Goal: Navigation & Orientation: Find specific page/section

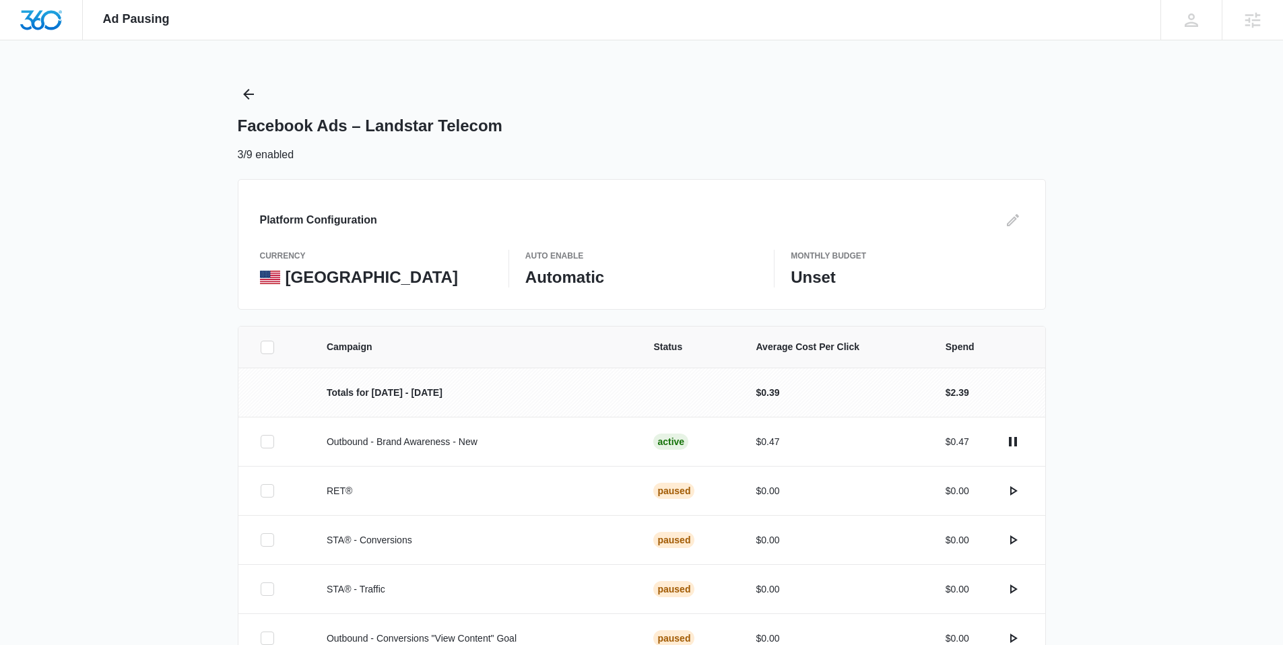
scroll to position [277, 0]
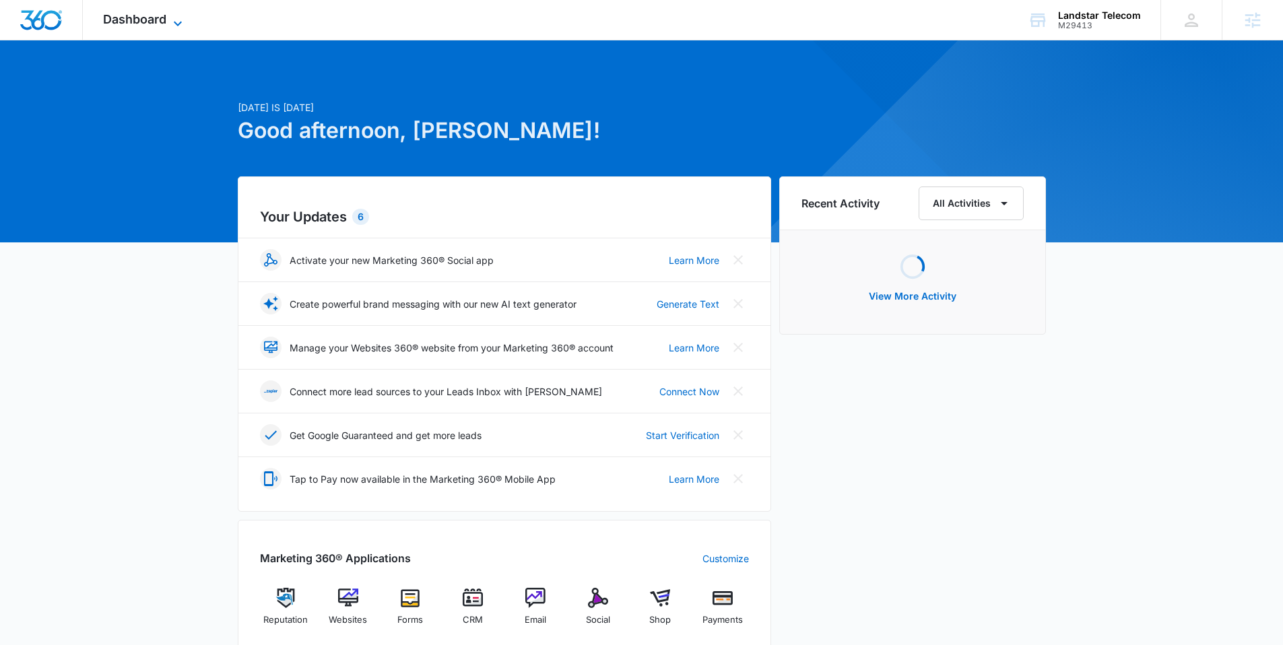
click at [162, 22] on span "Dashboard" at bounding box center [134, 19] width 63 height 14
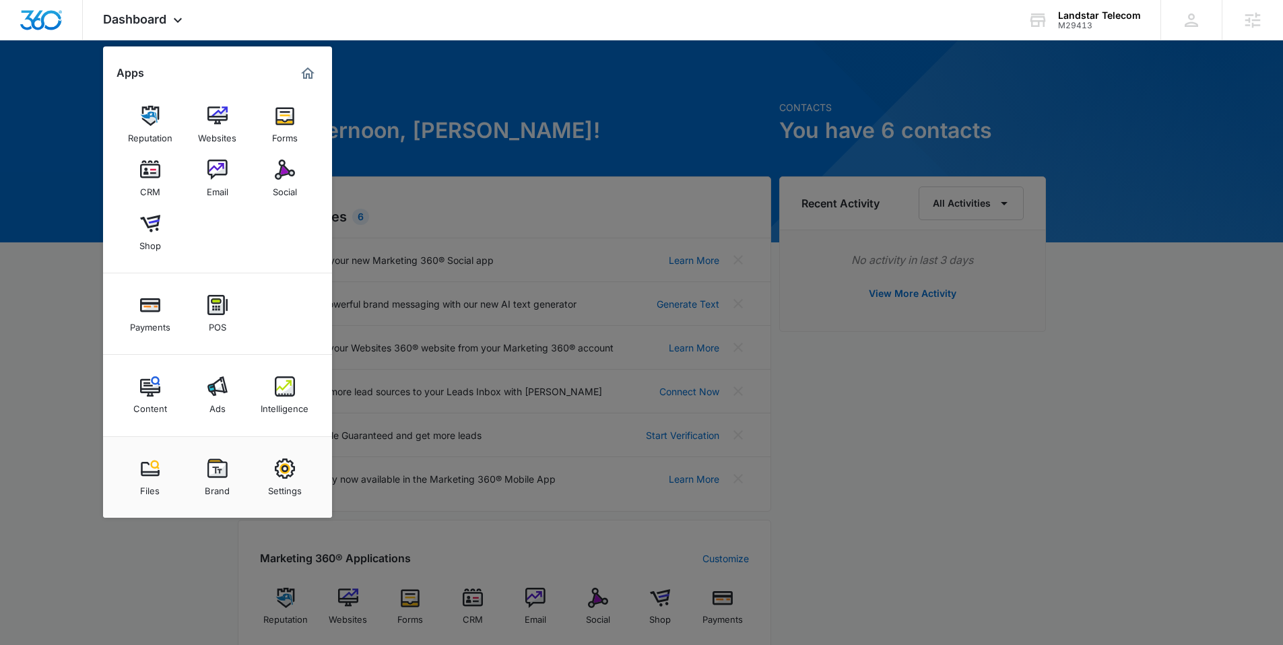
click at [288, 384] on img at bounding box center [285, 386] width 20 height 20
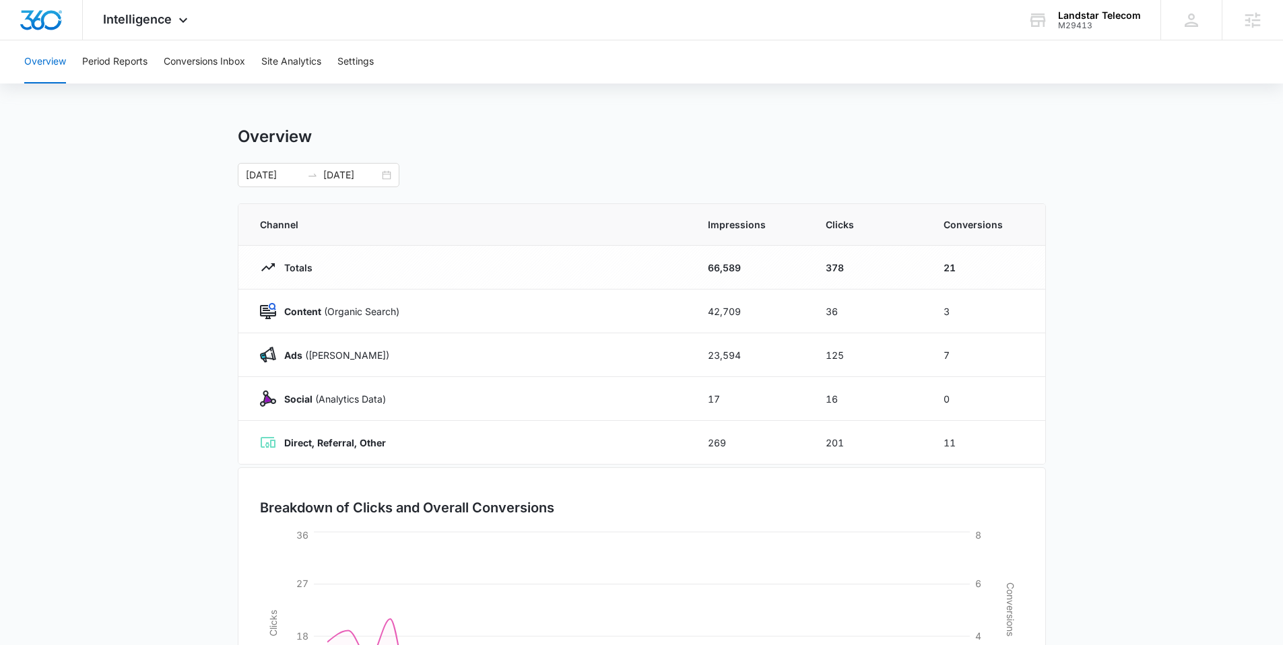
click at [247, 62] on div "Overview Period Reports Conversions Inbox Site Analytics Settings" at bounding box center [641, 61] width 1251 height 43
click at [216, 62] on button "Conversions Inbox" at bounding box center [204, 61] width 81 height 43
